Goal: Task Accomplishment & Management: Complete application form

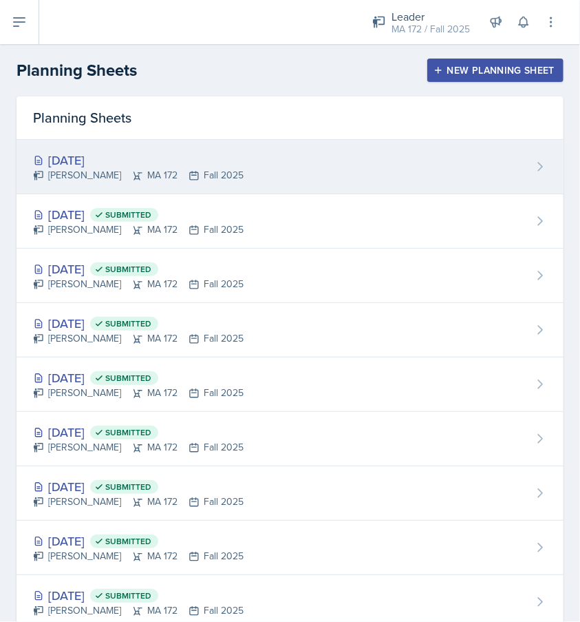
click at [124, 165] on div "[DATE]" at bounding box center [138, 160] width 211 height 19
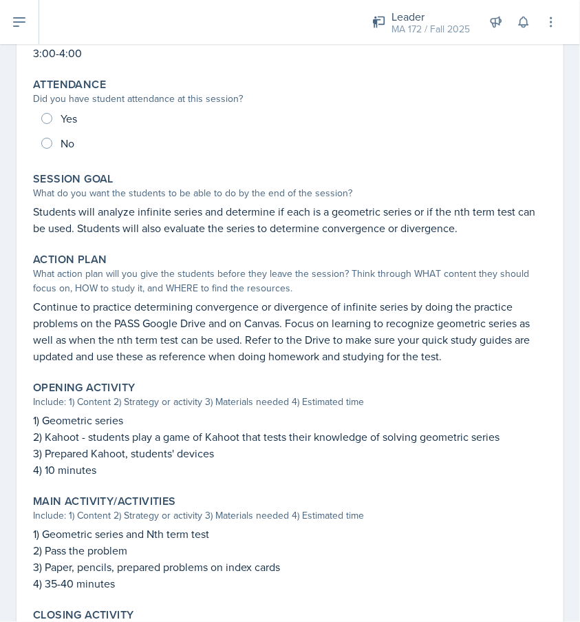
scroll to position [154, 0]
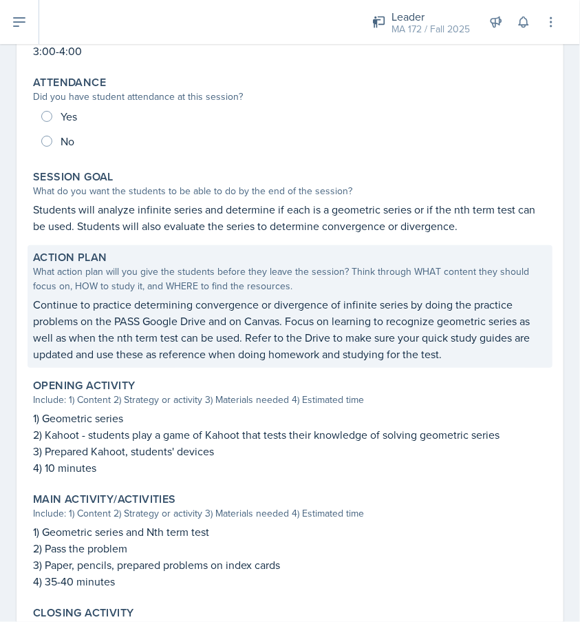
click at [327, 319] on p "Continue to practice determining convergence or divergence of infinite series b…" at bounding box center [290, 329] width 514 height 66
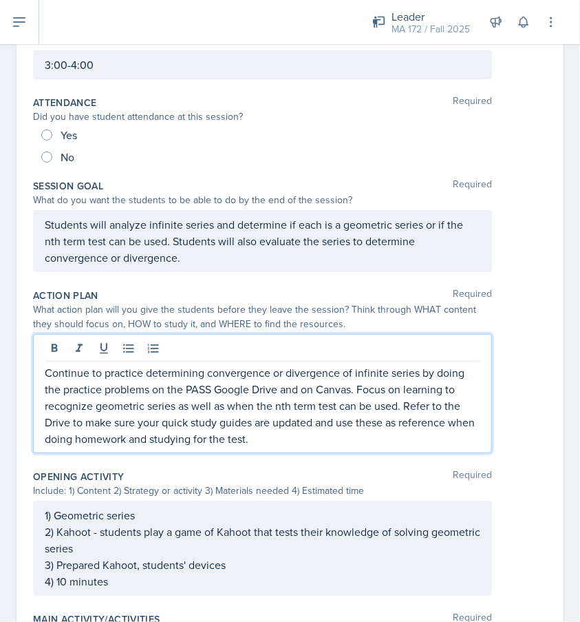
click at [219, 364] on p "Continue to practice determining convergence or divergence of infinite series b…" at bounding box center [263, 405] width 436 height 83
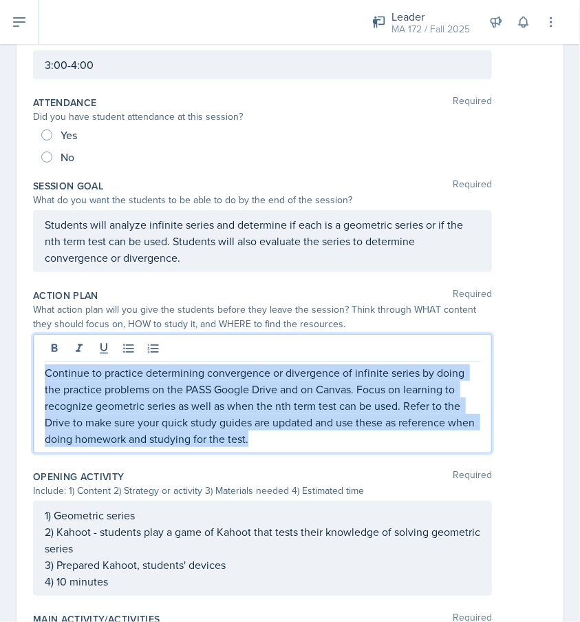
click at [219, 364] on p "Continue to practice determining convergence or divergence of infinite series b…" at bounding box center [263, 405] width 436 height 83
copy p "Continue to practice determining convergence or divergence of infinite series b…"
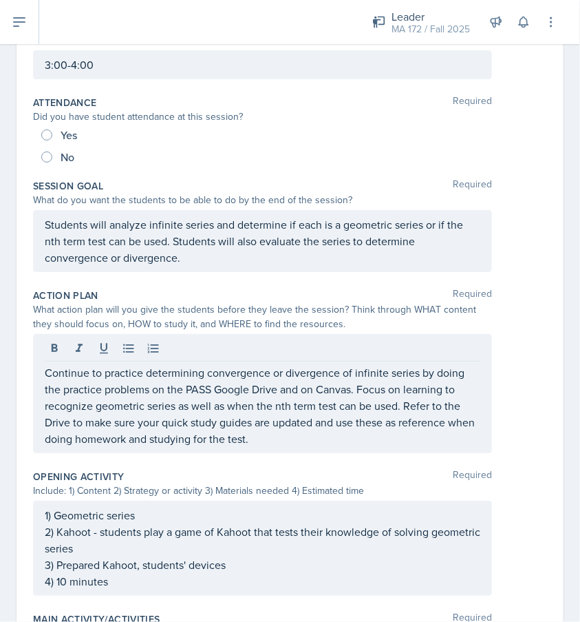
click at [522, 181] on div "Session Goal Required" at bounding box center [290, 186] width 514 height 14
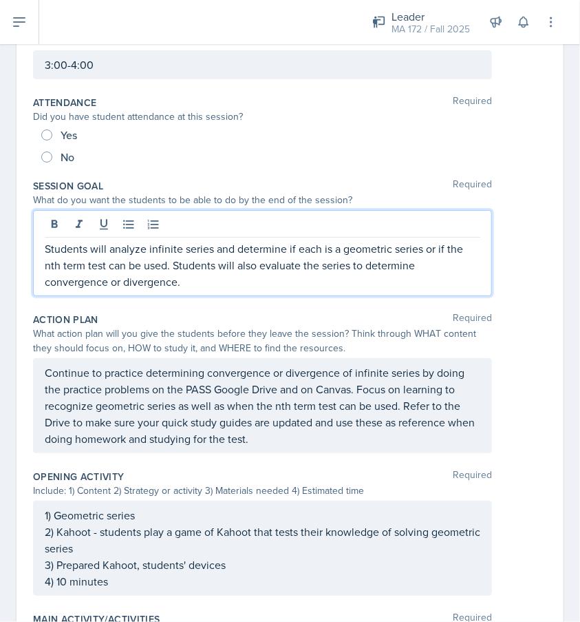
click at [182, 226] on div "Students will analyze infinite series and determine if each is a geometric seri…" at bounding box center [262, 253] width 459 height 86
click at [238, 256] on p "Students will analyze infinite series and determine if each is a geometric seri…" at bounding box center [263, 265] width 436 height 50
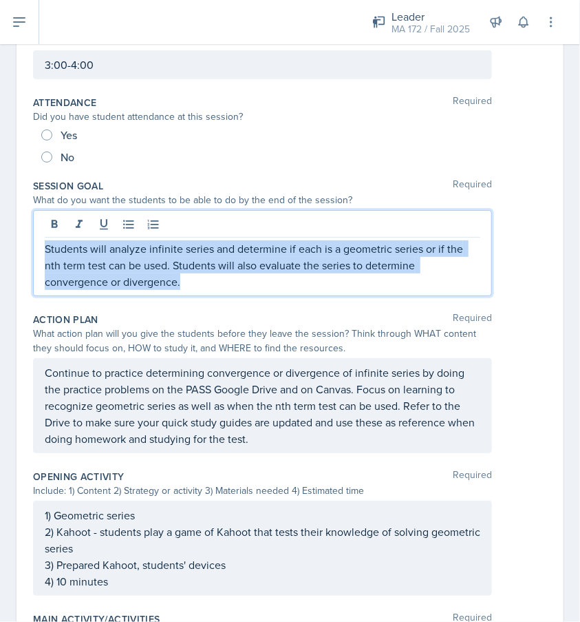
click at [238, 256] on p "Students will analyze infinite series and determine if each is a geometric seri…" at bounding box center [263, 265] width 436 height 50
copy p "Students will analyze infinite series and determine if each is a geometric seri…"
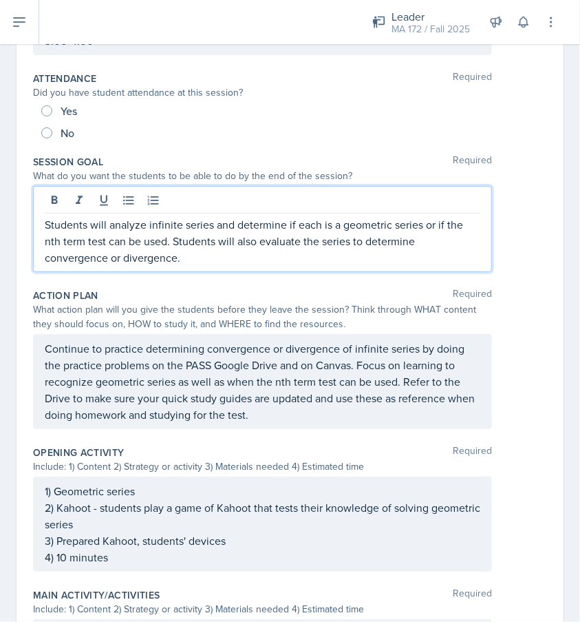
click at [140, 527] on p "2) Kahoot - students play a game of Kahoot that tests their knowledge of solvin…" at bounding box center [263, 515] width 436 height 33
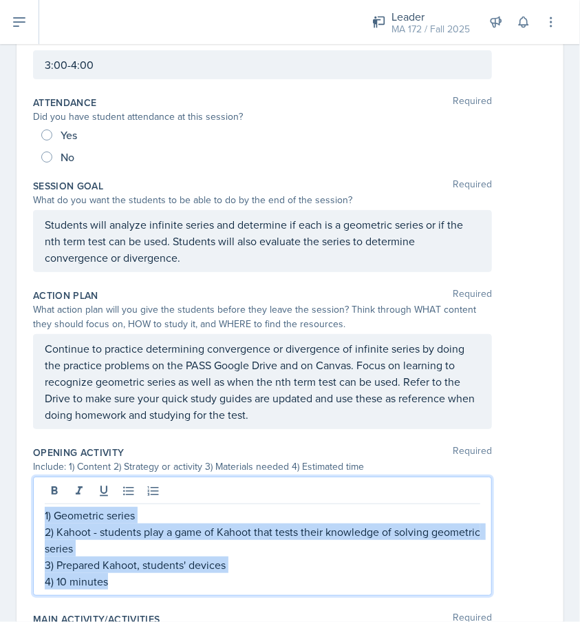
drag, startPoint x: 129, startPoint y: 584, endPoint x: 41, endPoint y: 511, distance: 114.4
click at [41, 511] on div "1) Geometric series 2) Kahoot - students play a game of Kahoot that tests their…" at bounding box center [262, 535] width 459 height 119
copy div "1) Geometric series 2) Kahoot - students play a game of Kahoot that tests their…"
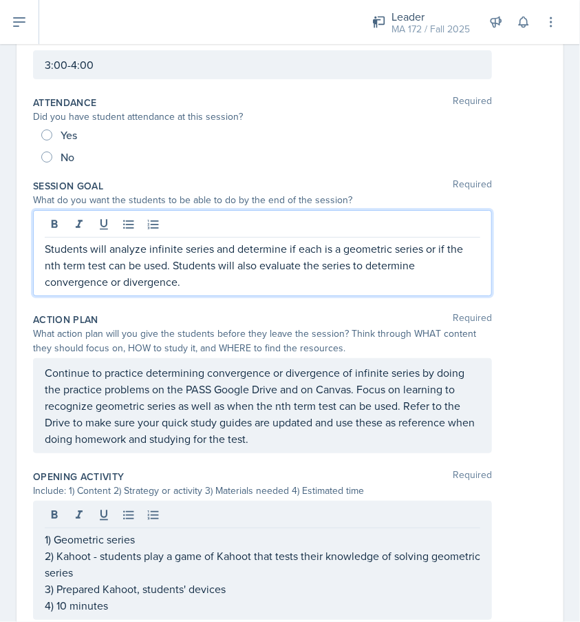
scroll to position [178, 0]
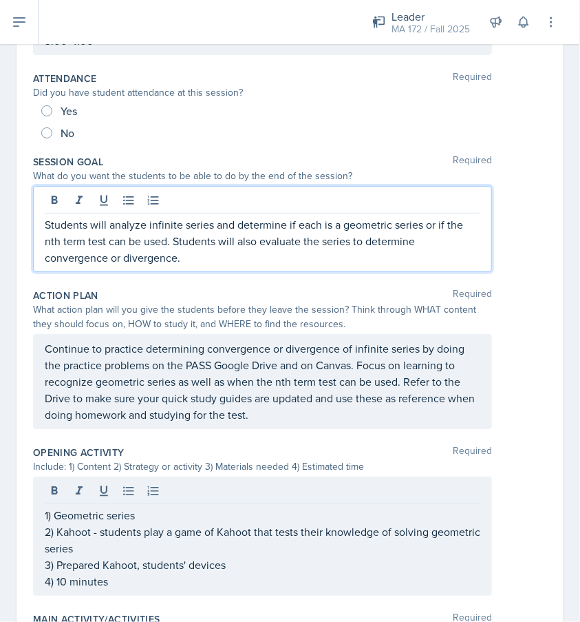
click at [134, 242] on p "Students will analyze infinite series and determine if each is a geometric seri…" at bounding box center [263, 241] width 436 height 50
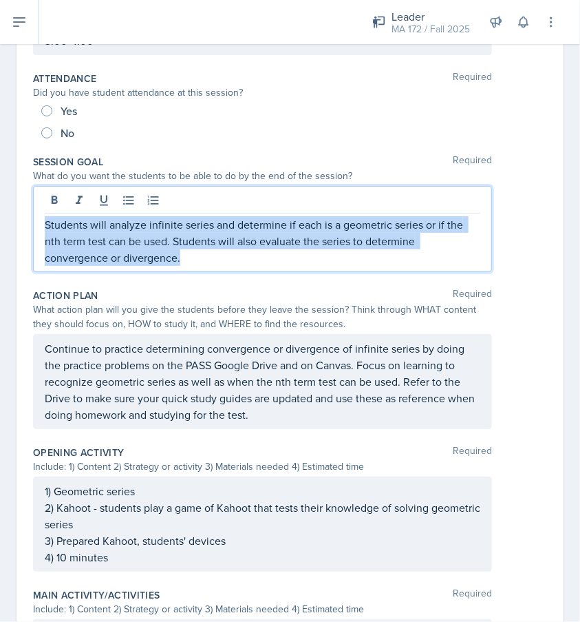
click at [134, 242] on p "Students will analyze infinite series and determine if each is a geometric seri…" at bounding box center [263, 241] width 436 height 50
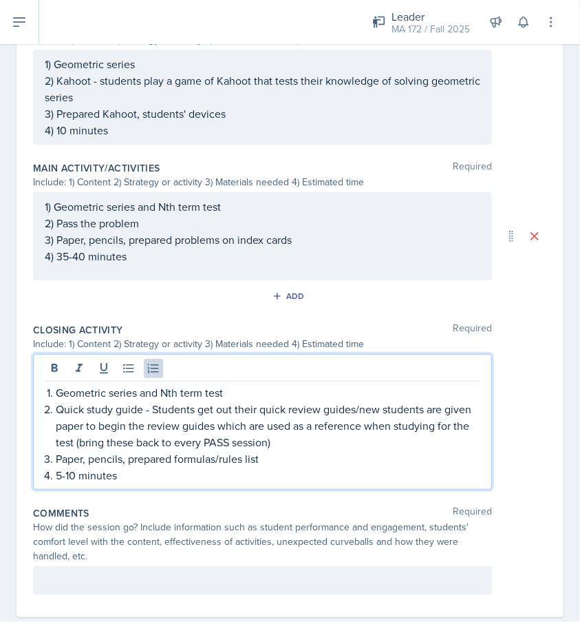
scroll to position [604, 0]
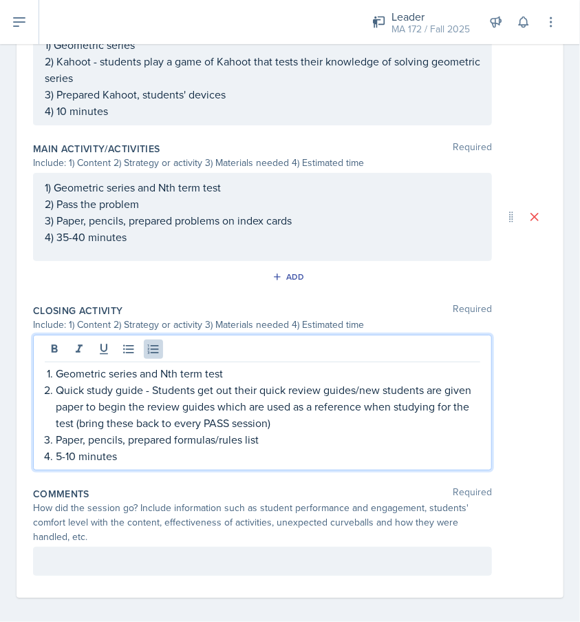
click at [142, 381] on p "Quick study guide - Students get out their quick review guides/new students are…" at bounding box center [268, 406] width 425 height 50
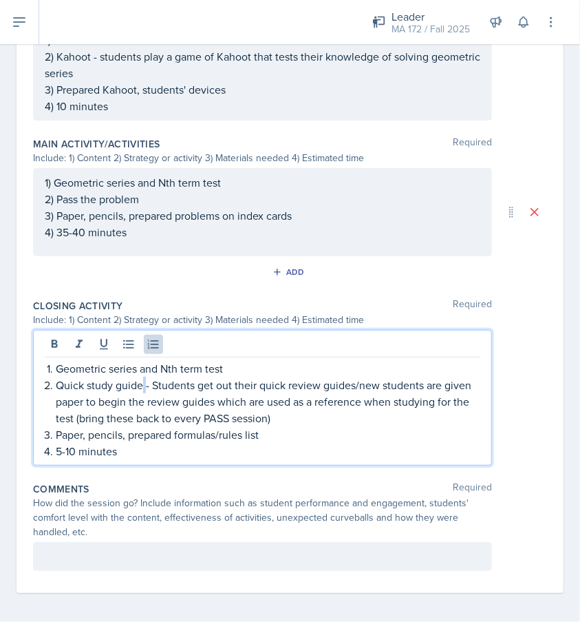
click at [142, 377] on p "Quick study guide - Students get out their quick review guides/new students are…" at bounding box center [268, 402] width 425 height 50
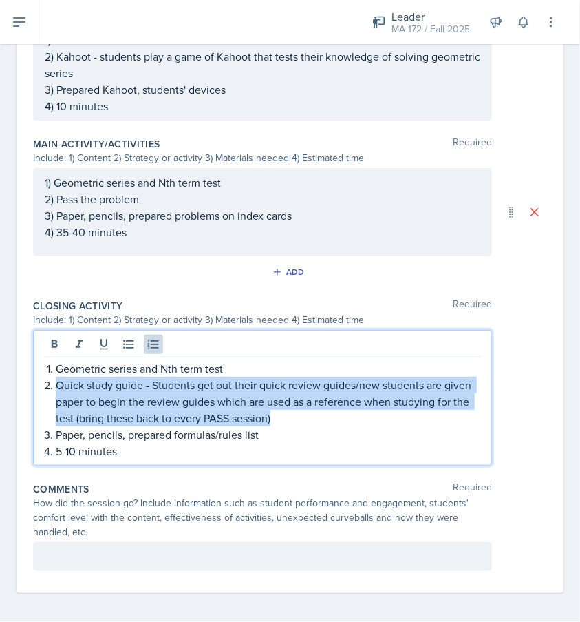
click at [142, 377] on p "Quick study guide - Students get out their quick review guides/new students are…" at bounding box center [268, 402] width 425 height 50
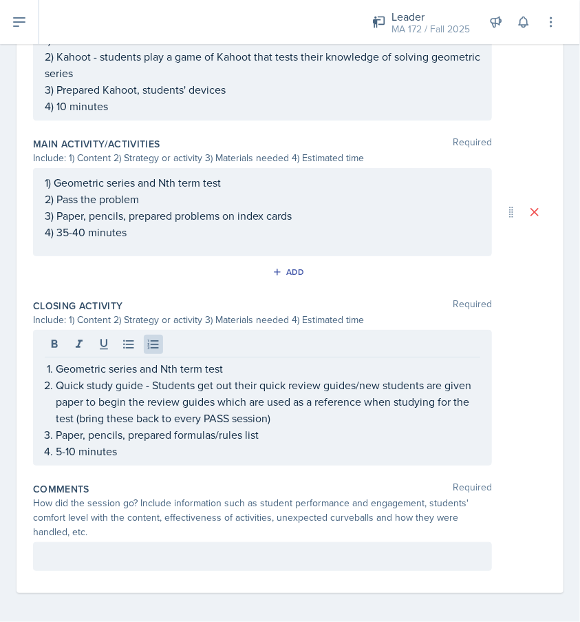
click at [124, 456] on div "Geometric series and Nth term test Quick study guide - Students get out their q…" at bounding box center [262, 398] width 459 height 136
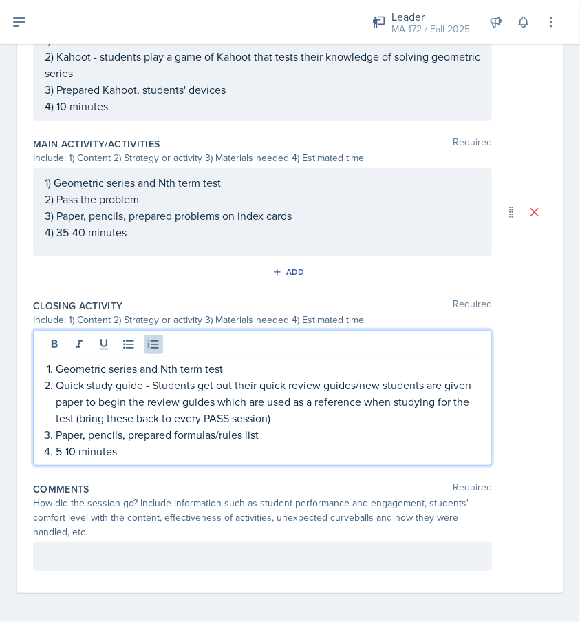
click at [160, 450] on p "5-10 minutes" at bounding box center [268, 451] width 425 height 17
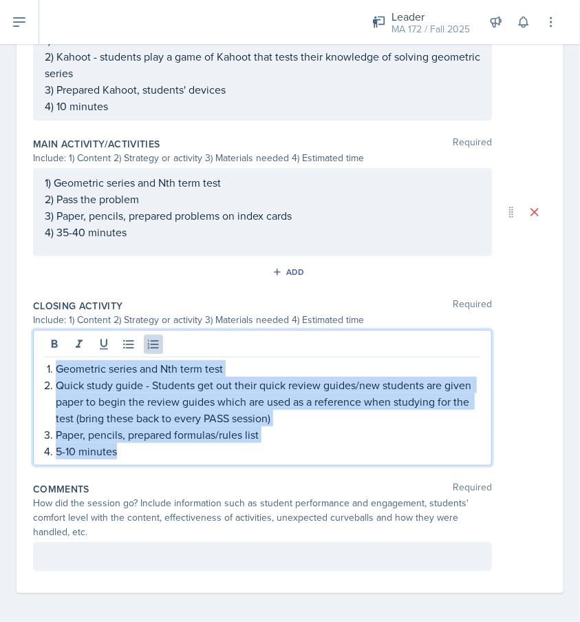
drag, startPoint x: 143, startPoint y: 450, endPoint x: 21, endPoint y: 367, distance: 147.8
click at [21, 367] on div "Date [DATE] [DATE] 28 29 30 1 2 3 4 5 6 7 8 9 10 11 12 13 14 15 16 17 18 19 20 …" at bounding box center [290, 48] width 547 height 1089
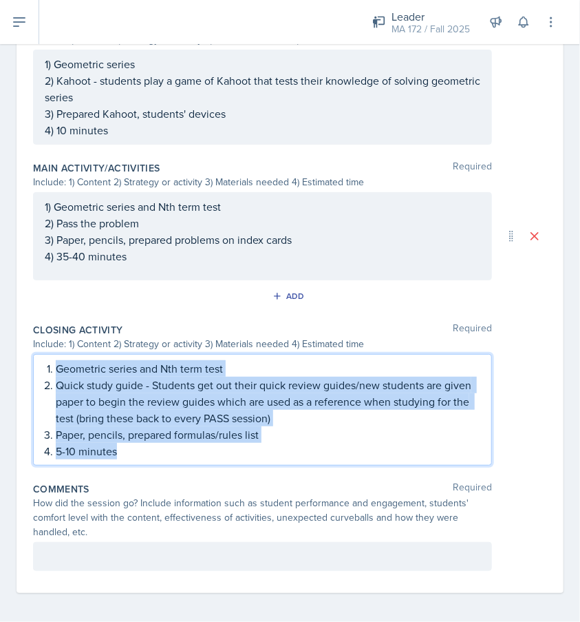
copy ol "Geometric series and Nth term test Quick study guide - Students get out their q…"
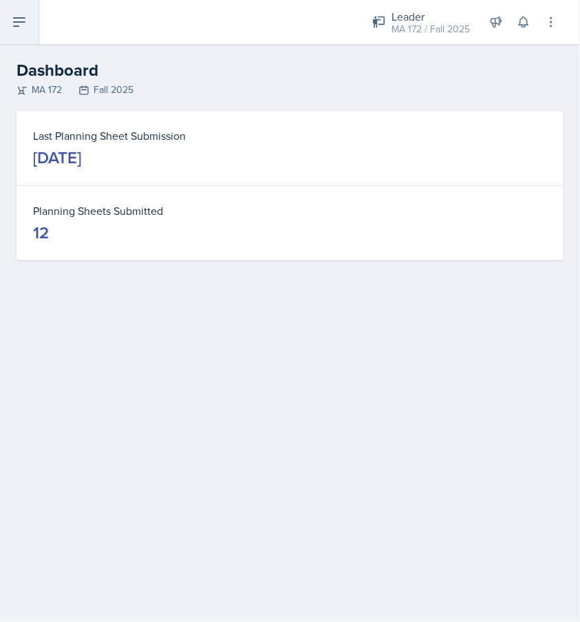
click at [29, 25] on button at bounding box center [19, 22] width 39 height 44
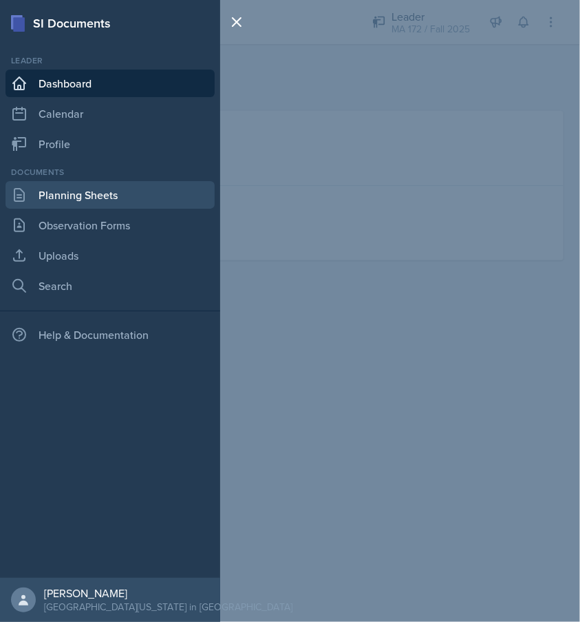
click at [67, 205] on link "Planning Sheets" at bounding box center [110, 195] width 209 height 28
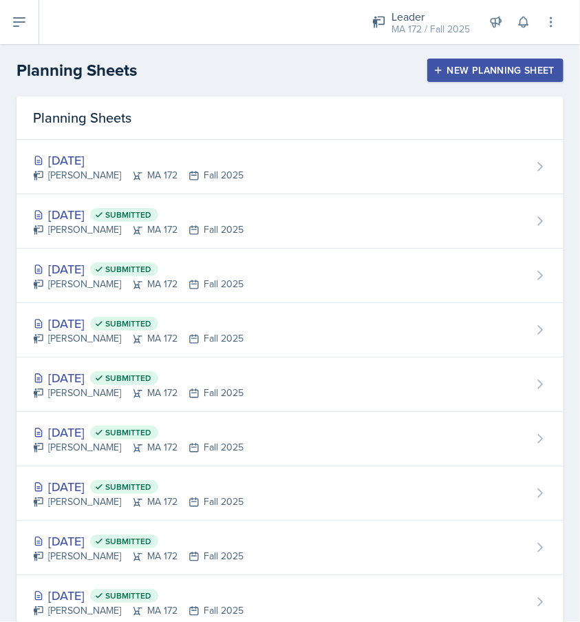
click at [460, 78] on button "New Planning Sheet" at bounding box center [496, 70] width 136 height 23
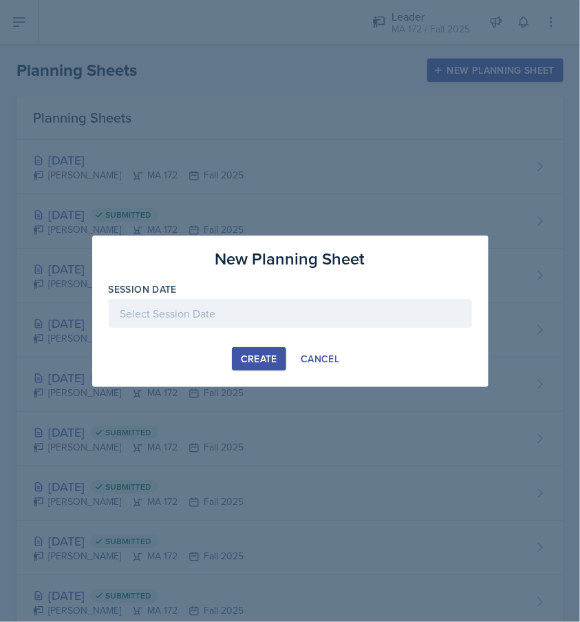
click at [256, 297] on div "Session Date" at bounding box center [290, 311] width 363 height 59
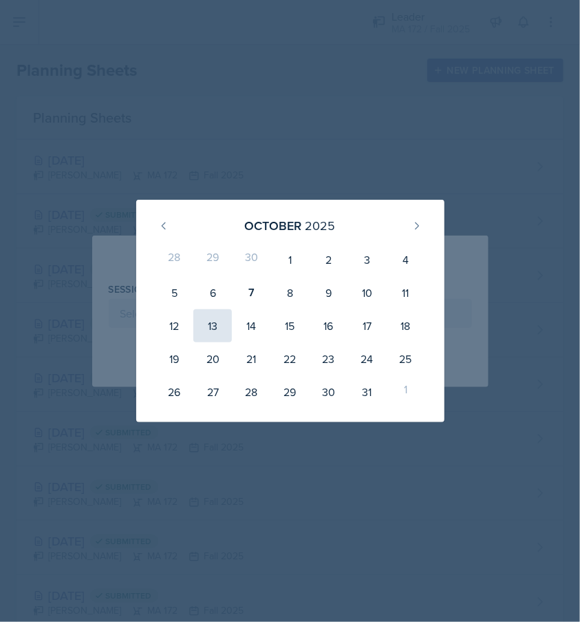
click at [218, 319] on div "13" at bounding box center [212, 325] width 39 height 33
type input "October 13th, 2025"
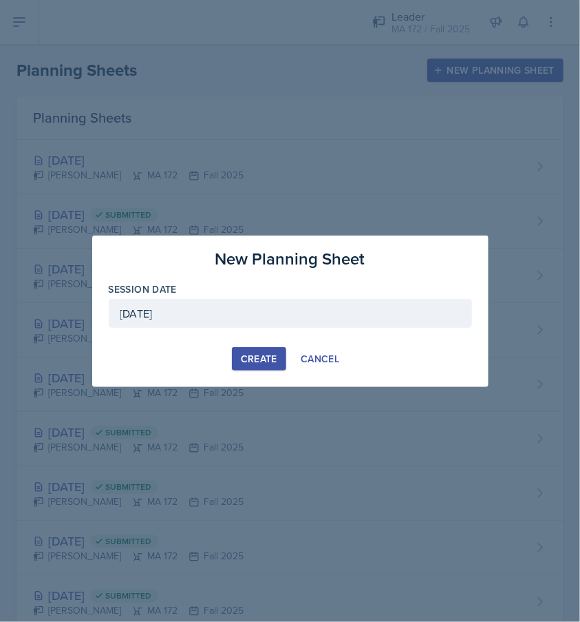
click at [259, 363] on div "Create" at bounding box center [259, 358] width 36 height 11
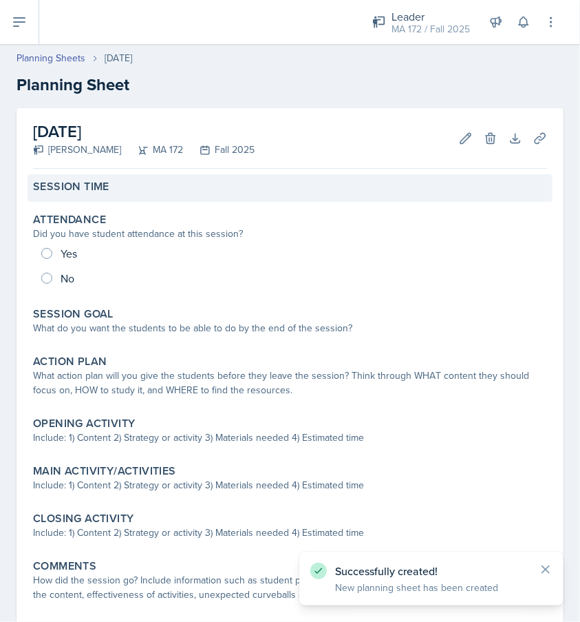
click at [148, 180] on div "Session Time" at bounding box center [290, 187] width 514 height 14
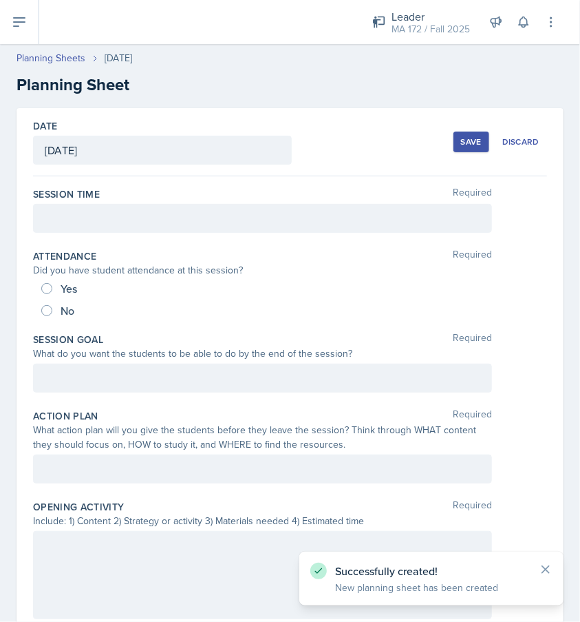
click at [109, 220] on div at bounding box center [262, 218] width 459 height 29
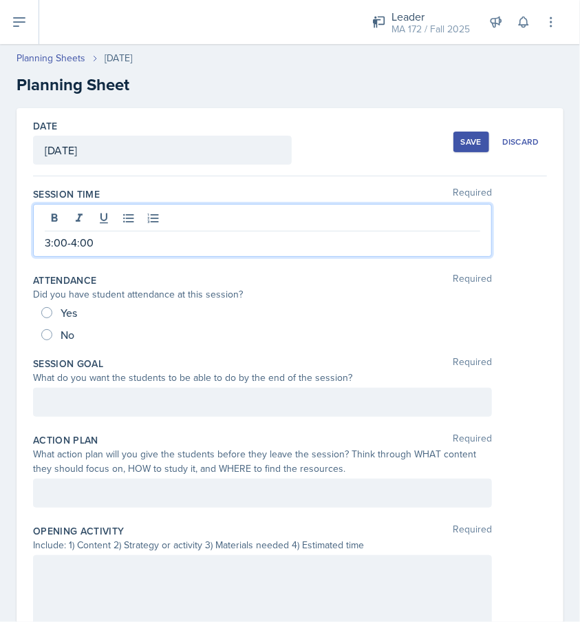
click at [163, 391] on div at bounding box center [262, 402] width 459 height 29
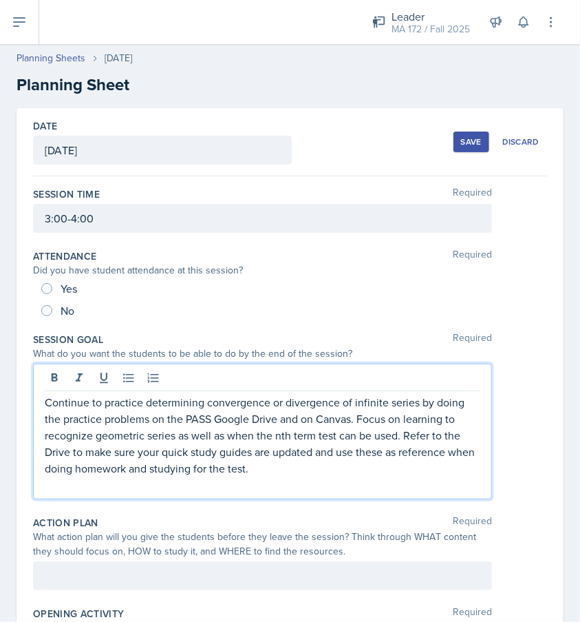
click at [371, 403] on p "Continue to practice determining convergence or divergence of infinite series b…" at bounding box center [263, 435] width 436 height 83
click at [397, 401] on p "Continue to practice determining convergence or divergence of p-series by doing…" at bounding box center [263, 435] width 436 height 83
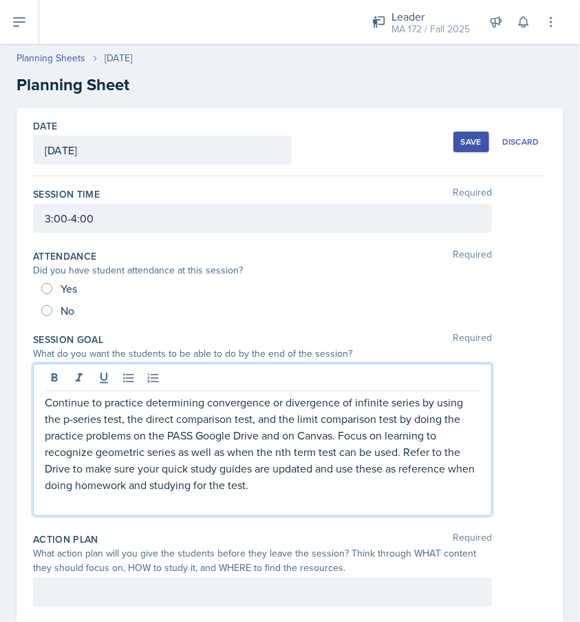
click at [286, 462] on p "Continue to practice determining convergence or divergence of infinite series b…" at bounding box center [263, 443] width 436 height 99
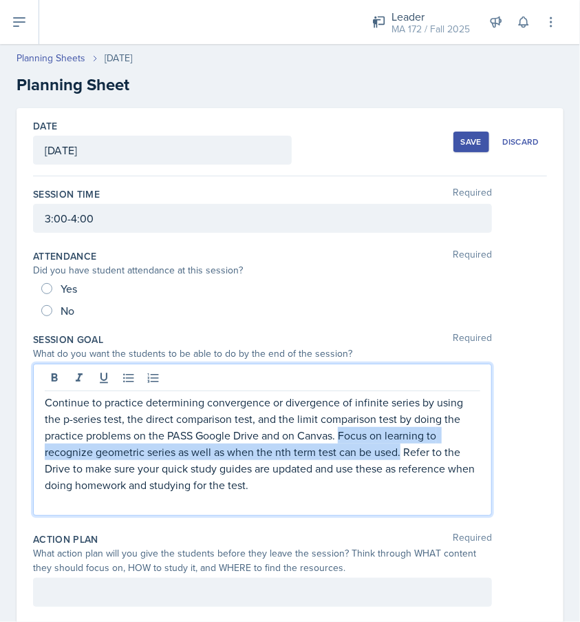
drag, startPoint x: 342, startPoint y: 432, endPoint x: 401, endPoint y: 452, distance: 61.8
click at [401, 452] on p "Continue to practice determining convergence or divergence of infinite series b…" at bounding box center [263, 443] width 436 height 99
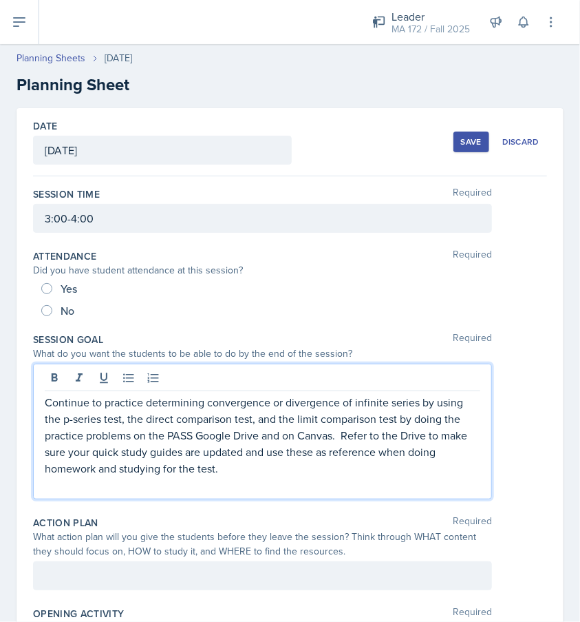
click at [401, 452] on p "Continue to practice determining convergence or divergence of infinite series b…" at bounding box center [263, 435] width 436 height 83
click at [343, 433] on p "Continue to practice determining convergence or divergence of infinite series b…" at bounding box center [263, 435] width 436 height 83
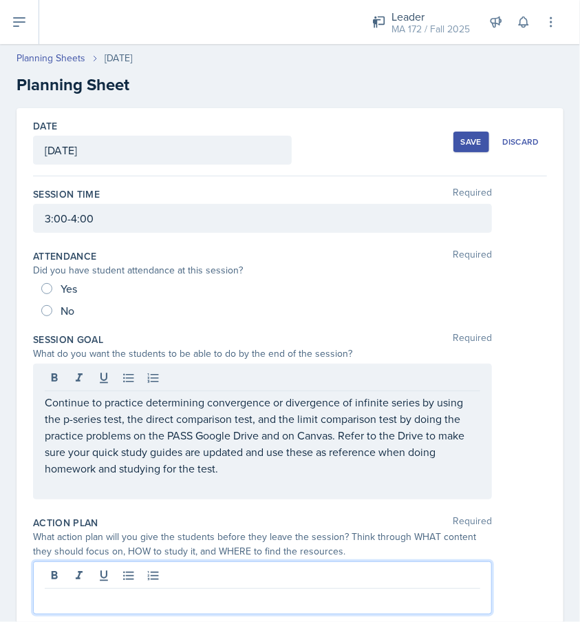
click at [286, 569] on div at bounding box center [262, 587] width 459 height 53
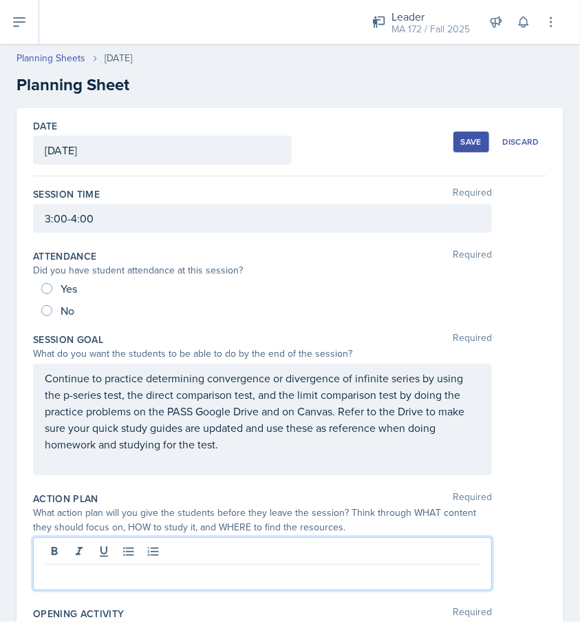
click at [179, 415] on p "Continue to practice determining convergence or divergence of infinite series b…" at bounding box center [263, 411] width 436 height 83
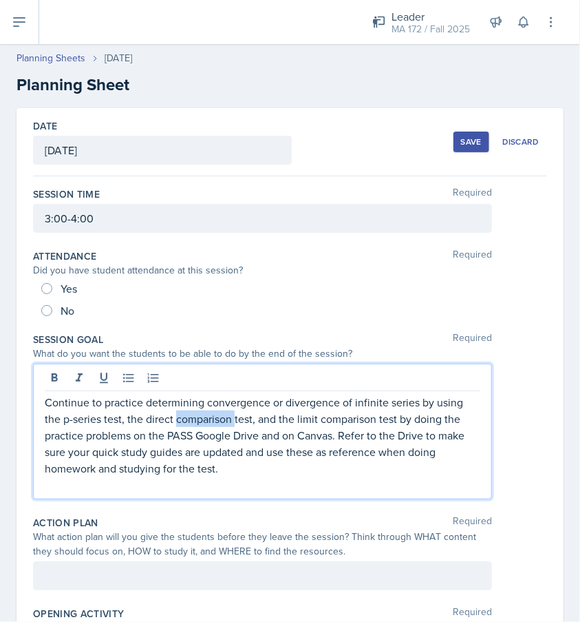
click at [179, 415] on p "Continue to practice determining convergence or divergence of infinite series b…" at bounding box center [263, 435] width 436 height 83
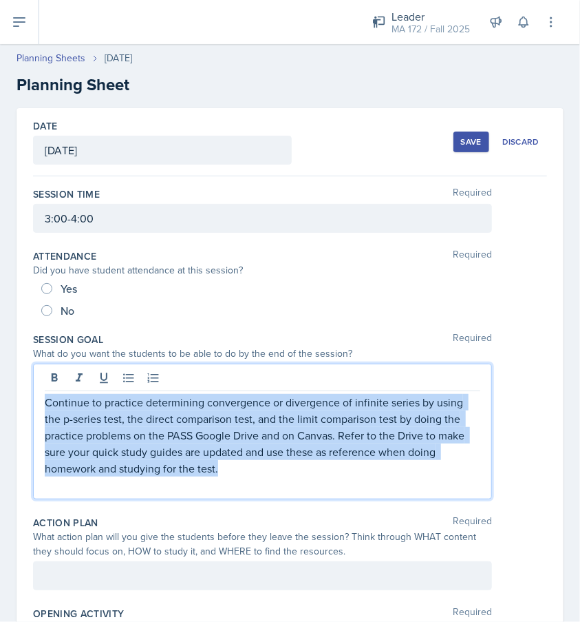
click at [179, 415] on p "Continue to practice determining convergence or divergence of infinite series b…" at bounding box center [263, 435] width 436 height 83
copy p "Continue to practice determining convergence or divergence of infinite series b…"
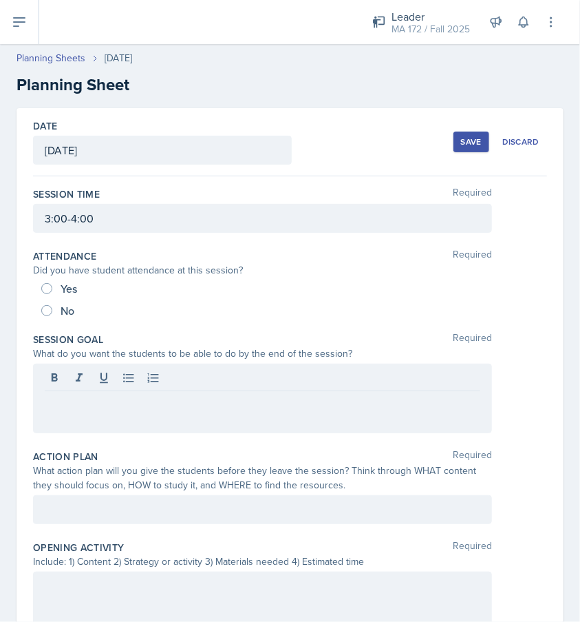
click at [297, 517] on div at bounding box center [262, 509] width 459 height 29
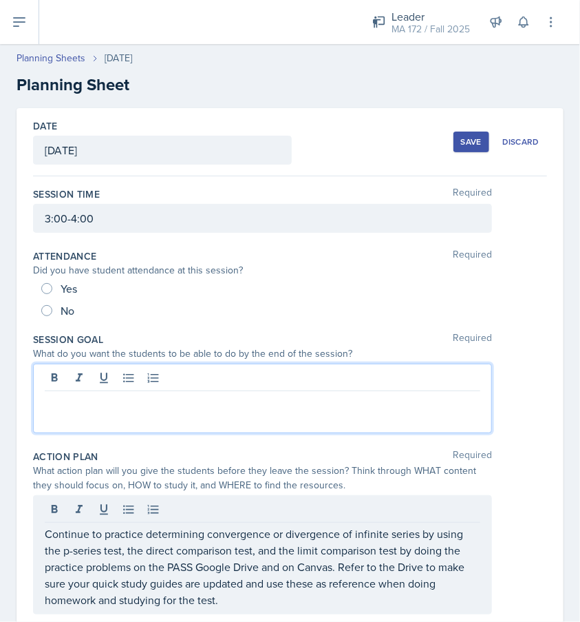
click at [218, 394] on div at bounding box center [263, 410] width 436 height 33
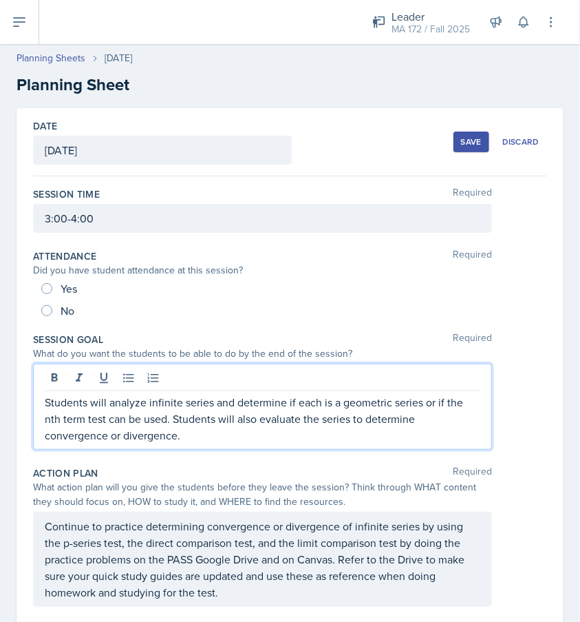
click at [250, 426] on p "Students will analyze infinite series and determine if each is a geometric seri…" at bounding box center [263, 419] width 436 height 50
click at [134, 401] on p "Students will analyze infinite series and determine if each is a geometric seri…" at bounding box center [263, 419] width 436 height 50
click at [366, 402] on p "Students will evaluate infinite series and determine if each is a geometric ser…" at bounding box center [263, 419] width 436 height 50
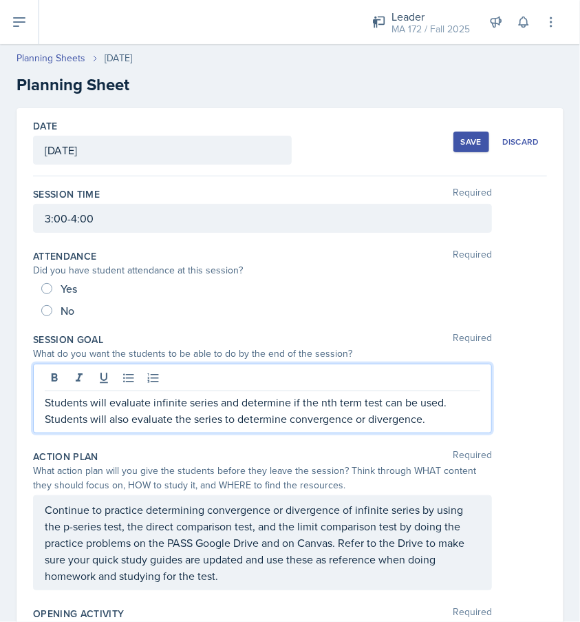
click at [352, 399] on p "Students will evaluate infinite series and determine if the nth term test can b…" at bounding box center [263, 410] width 436 height 33
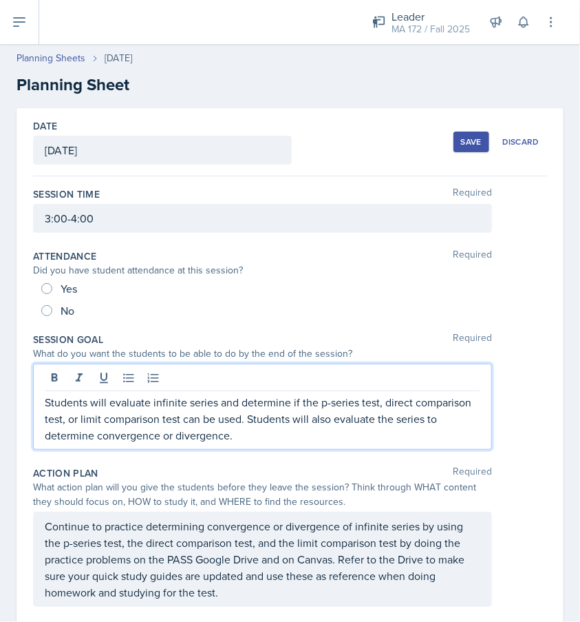
click at [240, 418] on p "Students will evaluate infinite series and determine if the p-series test, dire…" at bounding box center [263, 419] width 436 height 50
click at [264, 421] on p "Students will evaluate infinite series and determine if the p-series test, dire…" at bounding box center [263, 419] width 436 height 50
click at [249, 419] on p "Students will evaluate infinite series and determine if the p-series test, dire…" at bounding box center [263, 419] width 436 height 50
click at [134, 401] on p "Students will evaluate infinite series and determine if the p-series test, dire…" at bounding box center [263, 419] width 436 height 50
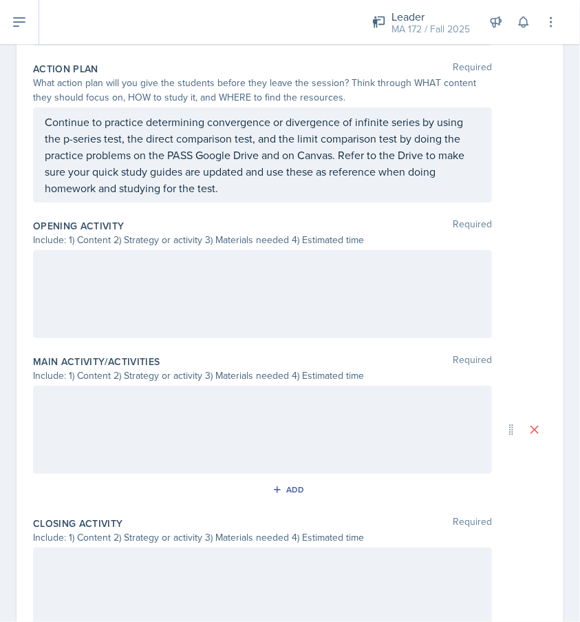
scroll to position [413, 0]
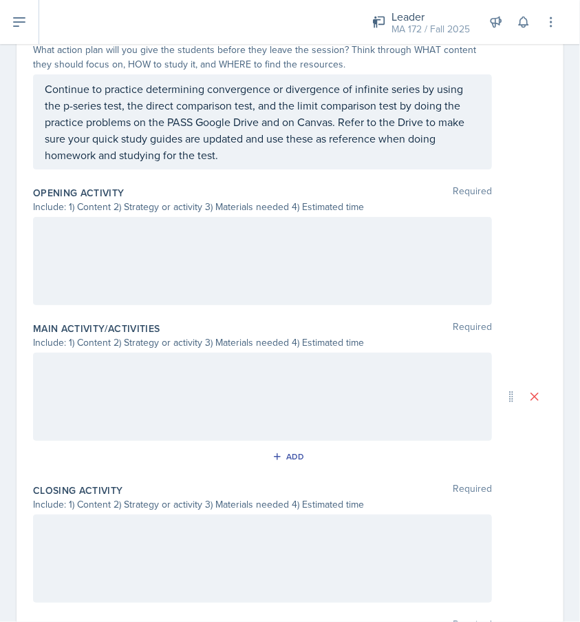
click at [148, 539] on div at bounding box center [262, 558] width 459 height 88
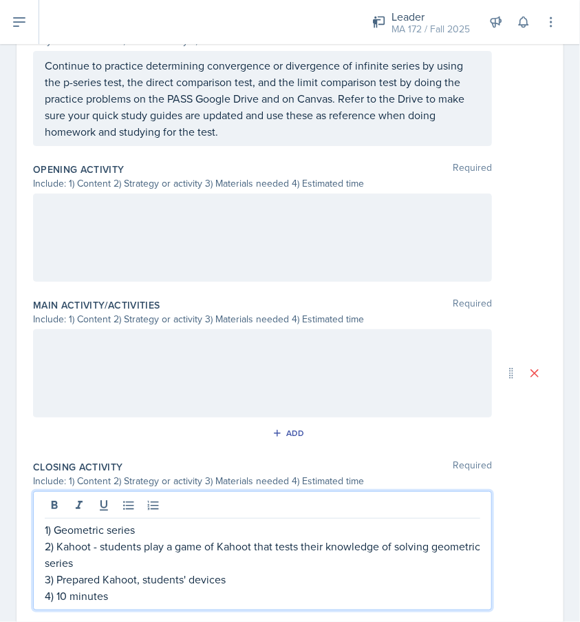
click at [135, 527] on p "1) Geometric series" at bounding box center [263, 529] width 436 height 17
click at [87, 524] on p "1) Geometric series" at bounding box center [263, 529] width 436 height 17
click at [112, 528] on p "1) P-series" at bounding box center [263, 529] width 436 height 17
click at [73, 565] on p "2) Kahoot - students play a game of Kahoot that tests their knowledge of solvin…" at bounding box center [263, 554] width 436 height 33
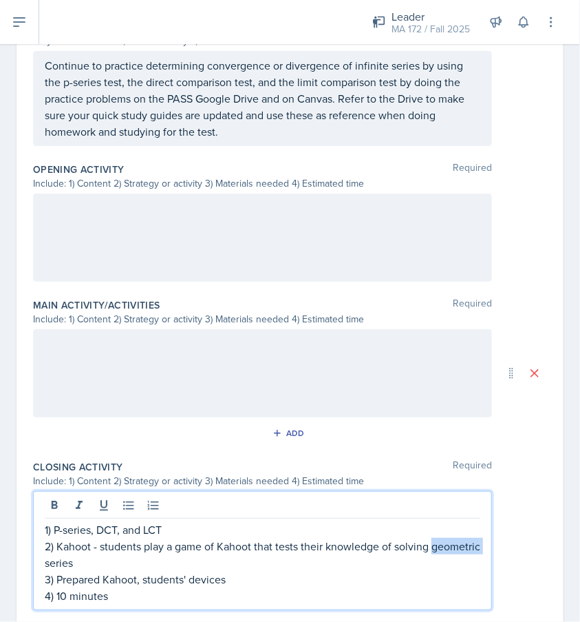
click at [73, 565] on p "2) Kahoot - students play a game of Kahoot that tests their knowledge of solvin…" at bounding box center [263, 554] width 436 height 33
click at [85, 571] on p "3) Prepared Kahoot, students' devices" at bounding box center [263, 579] width 436 height 17
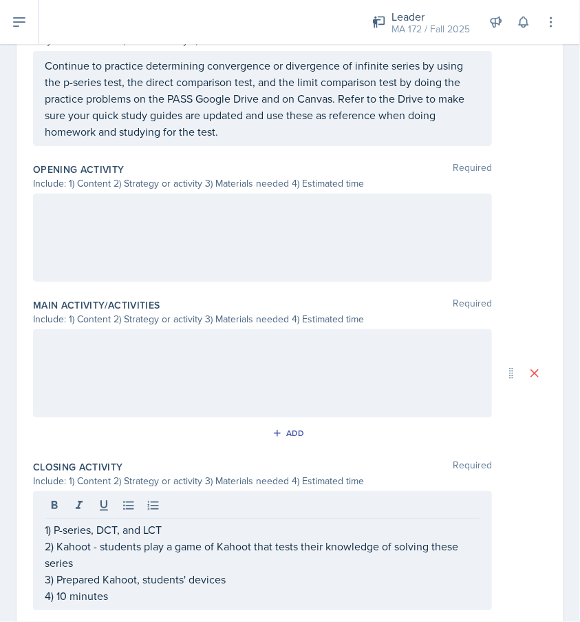
click at [156, 427] on div "Add" at bounding box center [290, 436] width 514 height 26
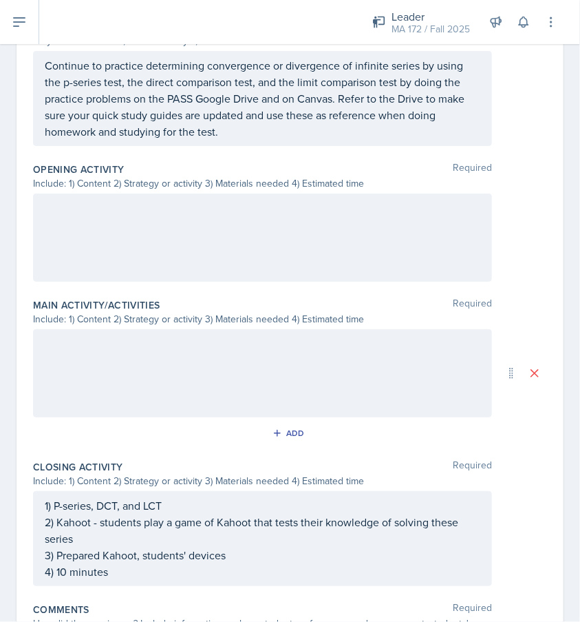
click at [149, 221] on div at bounding box center [262, 237] width 459 height 88
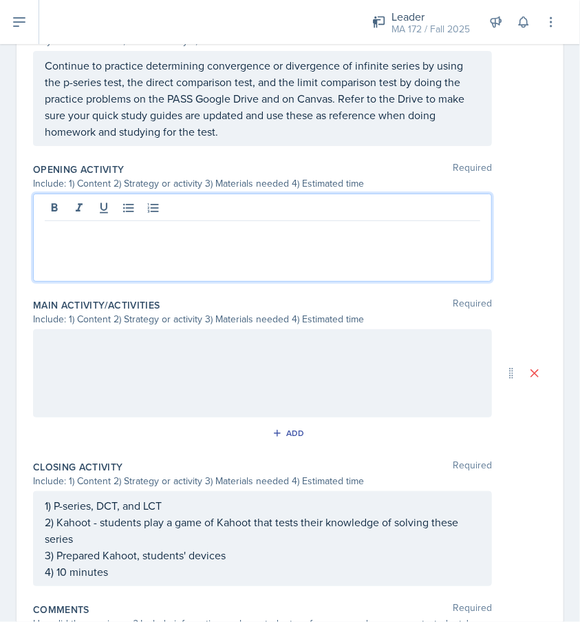
scroll to position [461, 0]
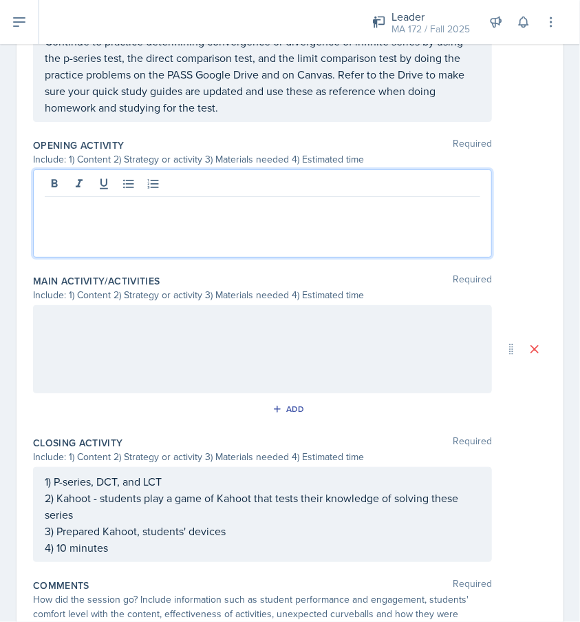
paste div
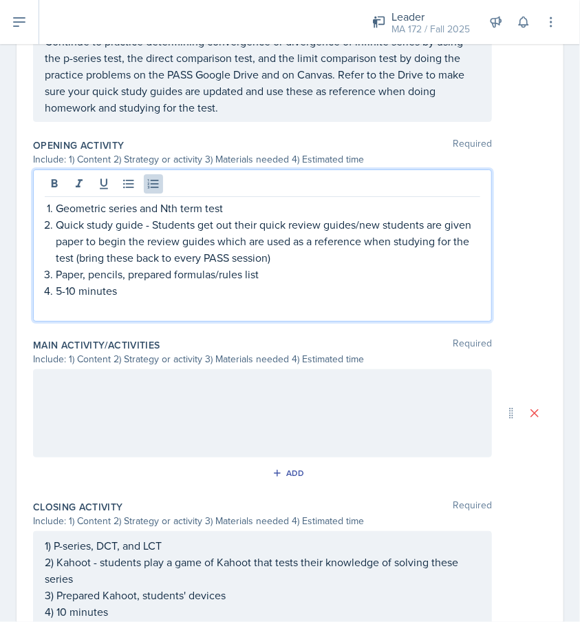
click at [229, 205] on p "Geometric series and Nth term test" at bounding box center [268, 208] width 425 height 17
click at [194, 287] on p "5-10 minutes" at bounding box center [268, 290] width 425 height 17
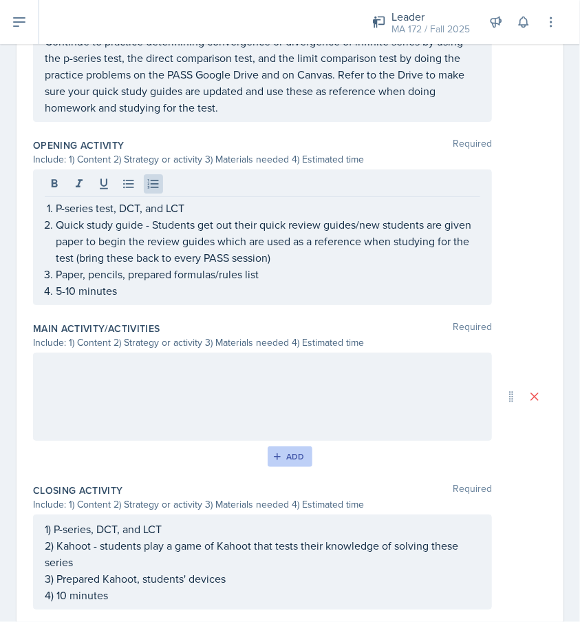
click at [274, 446] on button "Add" at bounding box center [290, 456] width 45 height 21
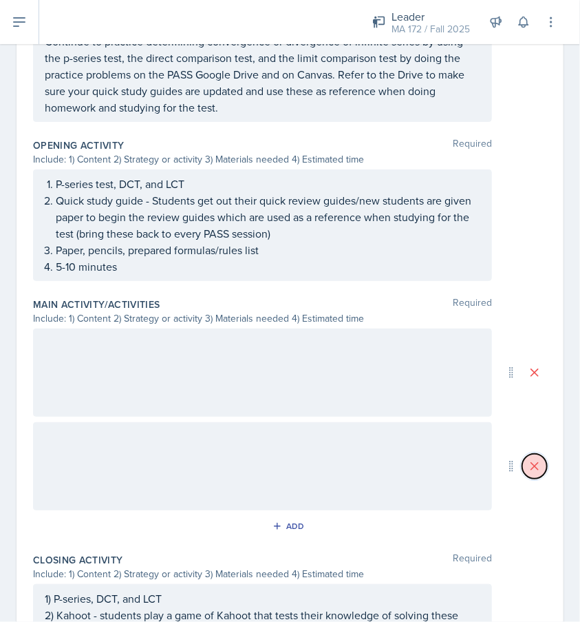
click at [528, 468] on icon at bounding box center [535, 466] width 14 height 14
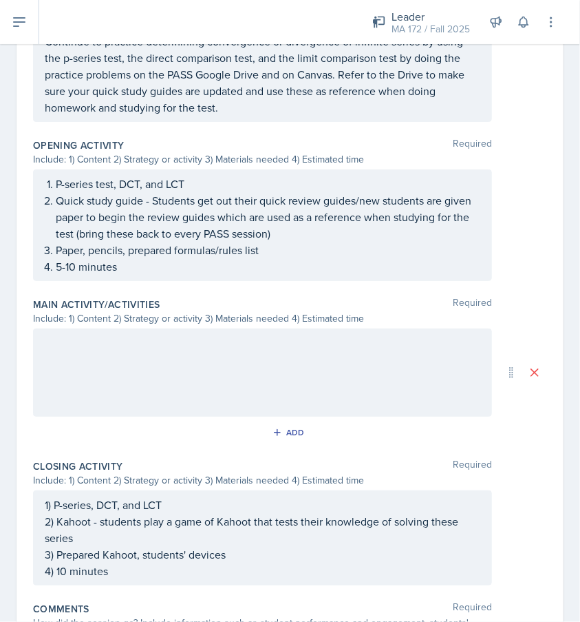
click at [221, 366] on div at bounding box center [262, 372] width 459 height 88
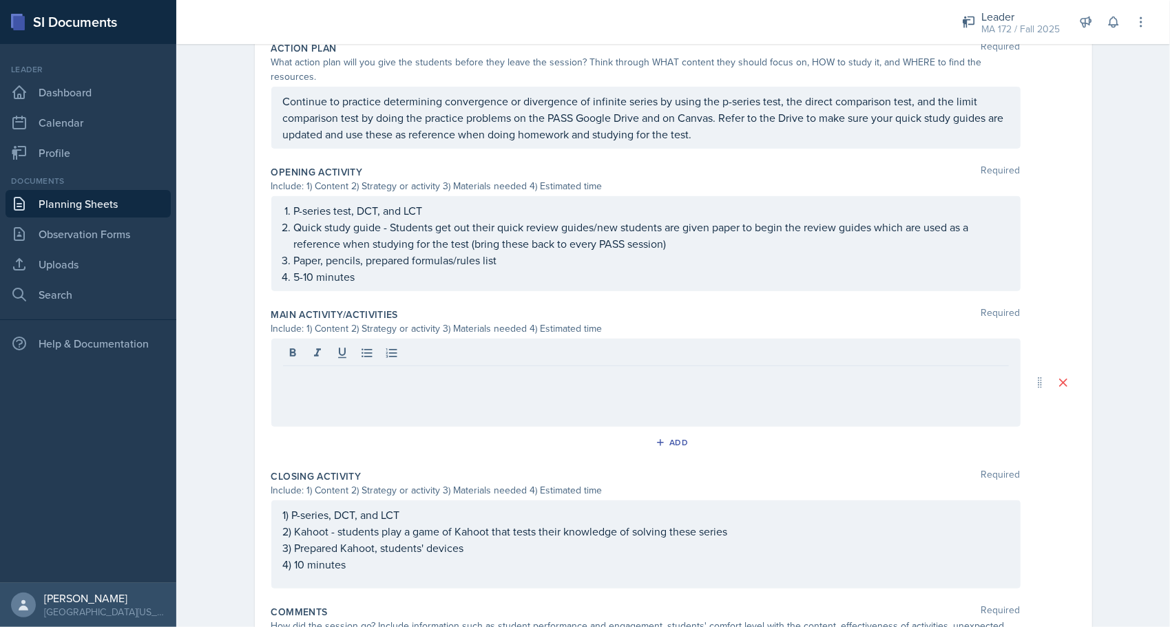
scroll to position [390, 0]
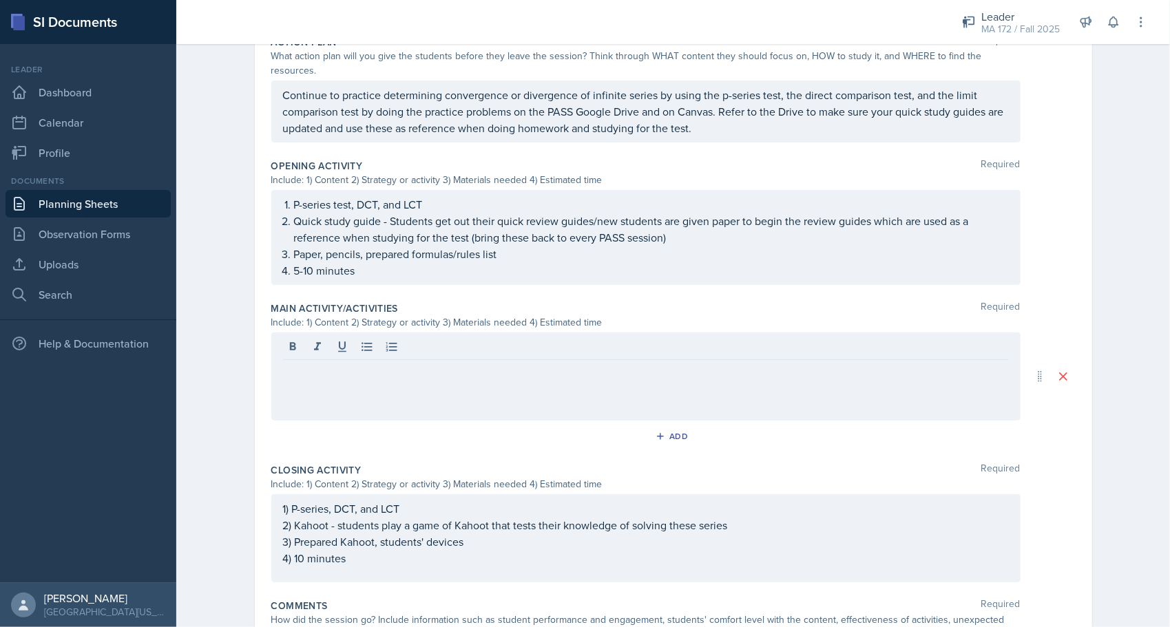
click at [536, 372] on div at bounding box center [645, 377] width 749 height 88
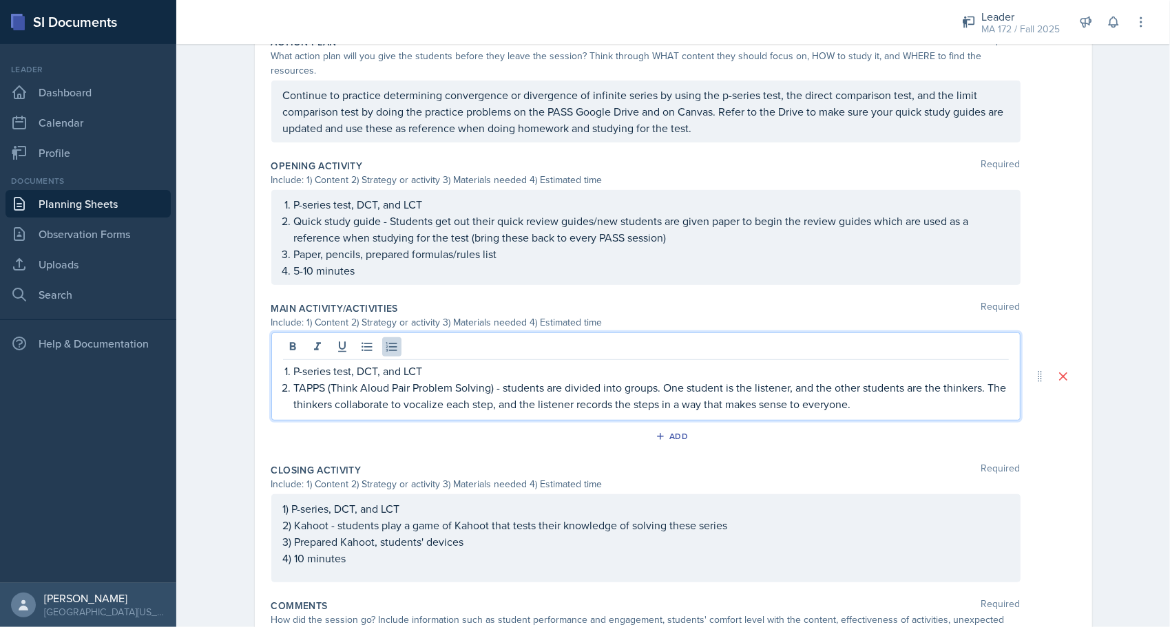
click at [580, 388] on p "TAPPS (Think Aloud Pair Problem Solving) - students are divided into groups. On…" at bounding box center [651, 395] width 715 height 33
click at [580, 379] on p "TAPPS (Think Aloud Pair Problem Solving) - students are divided into groups. On…" at bounding box center [651, 395] width 715 height 33
click at [580, 385] on p "TAPPS (Think Aloud Pair Problem Solving) - students are divided into groups. On…" at bounding box center [651, 395] width 715 height 33
click at [580, 387] on p "TAPPS (Think Aloud Pair Problem Solving) - students are divided into groups. On…" at bounding box center [651, 395] width 715 height 33
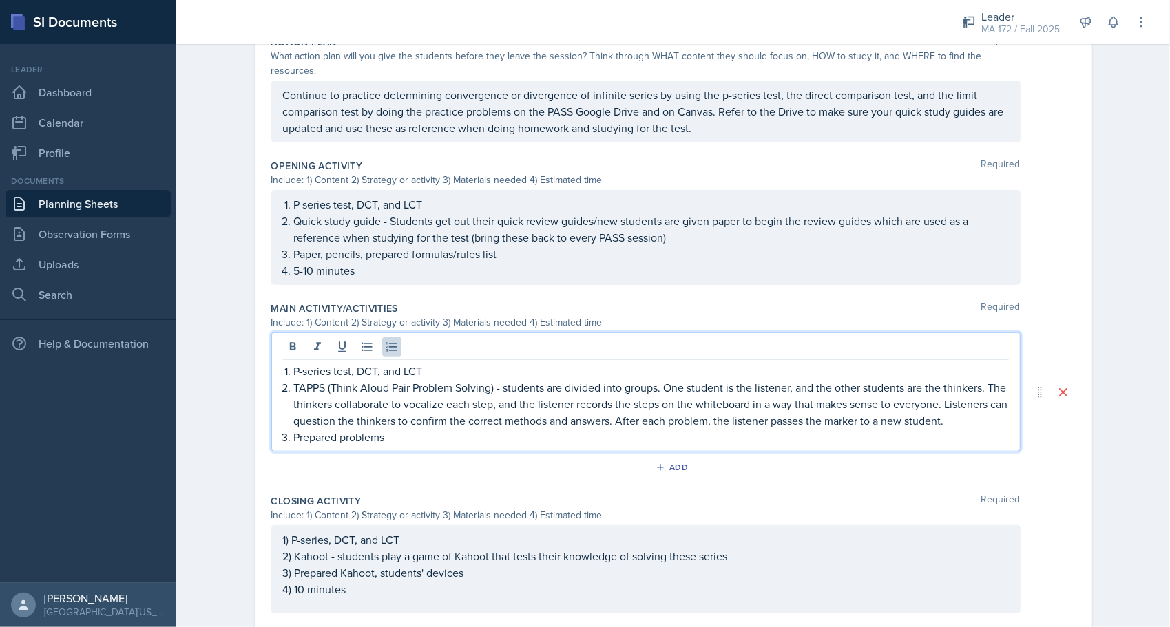
click at [294, 429] on p "Prepared problems" at bounding box center [651, 437] width 715 height 17
click at [503, 429] on p "Whiteboards, markers, prepared problems" at bounding box center [651, 437] width 715 height 17
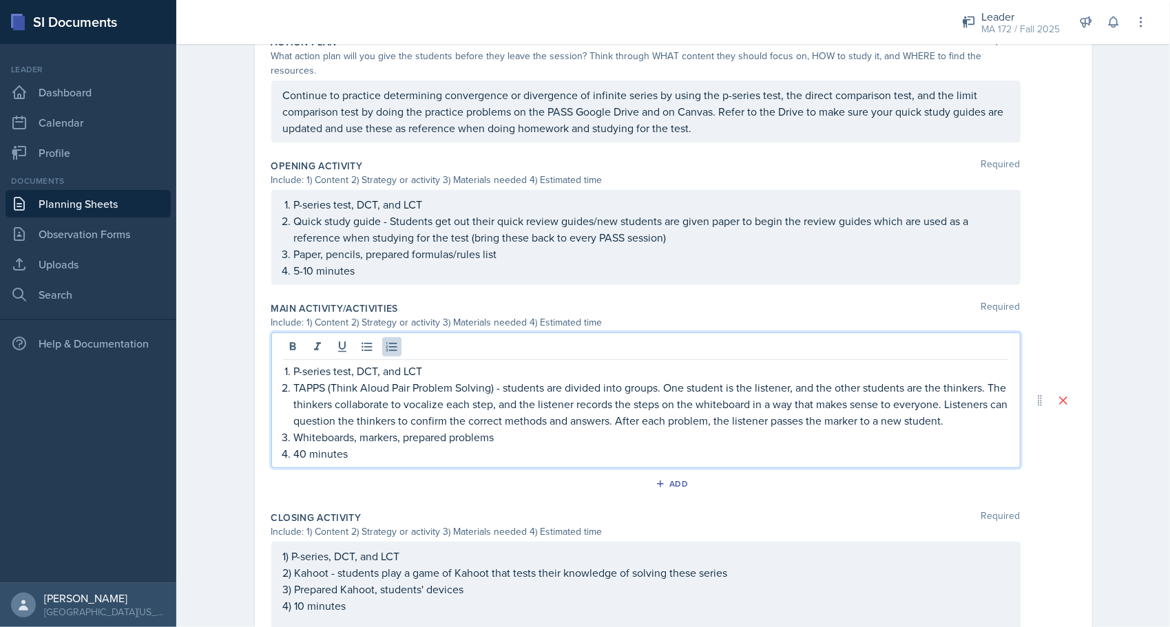
click at [294, 445] on p "40 minutes" at bounding box center [651, 453] width 715 height 17
click at [216, 423] on div "Planning Sheets Oct 13th, 2025 Planning Sheet Date October 13th, 2025 October 2…" at bounding box center [672, 211] width 993 height 1129
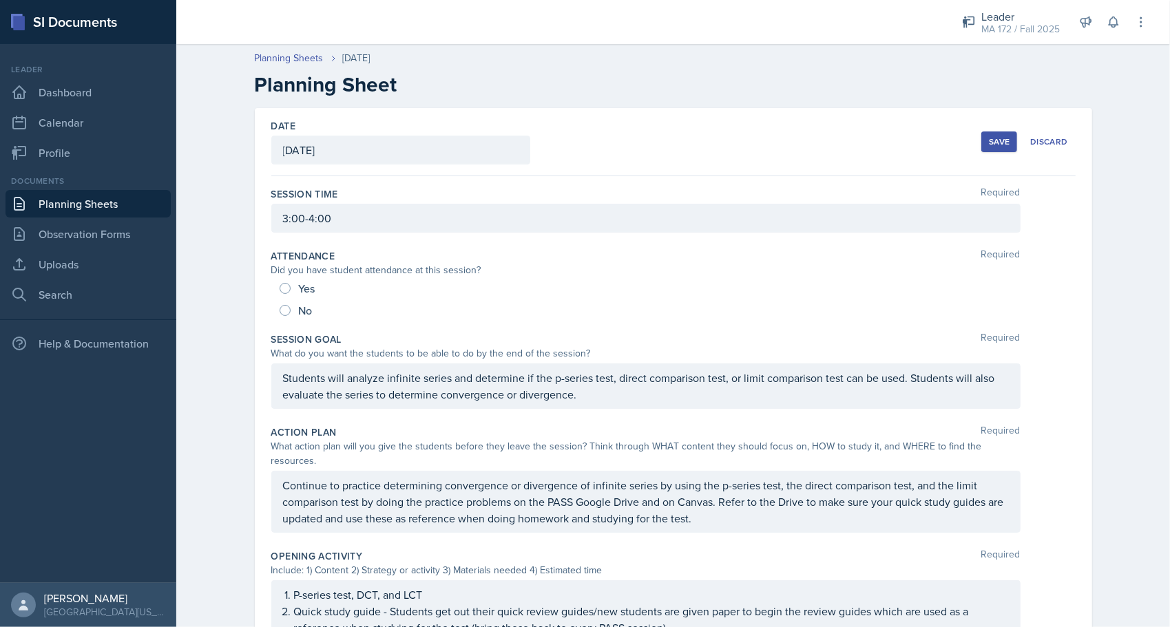
scroll to position [0, 0]
click at [580, 144] on div "Save" at bounding box center [999, 141] width 21 height 11
